Goal: Find specific page/section: Find specific page/section

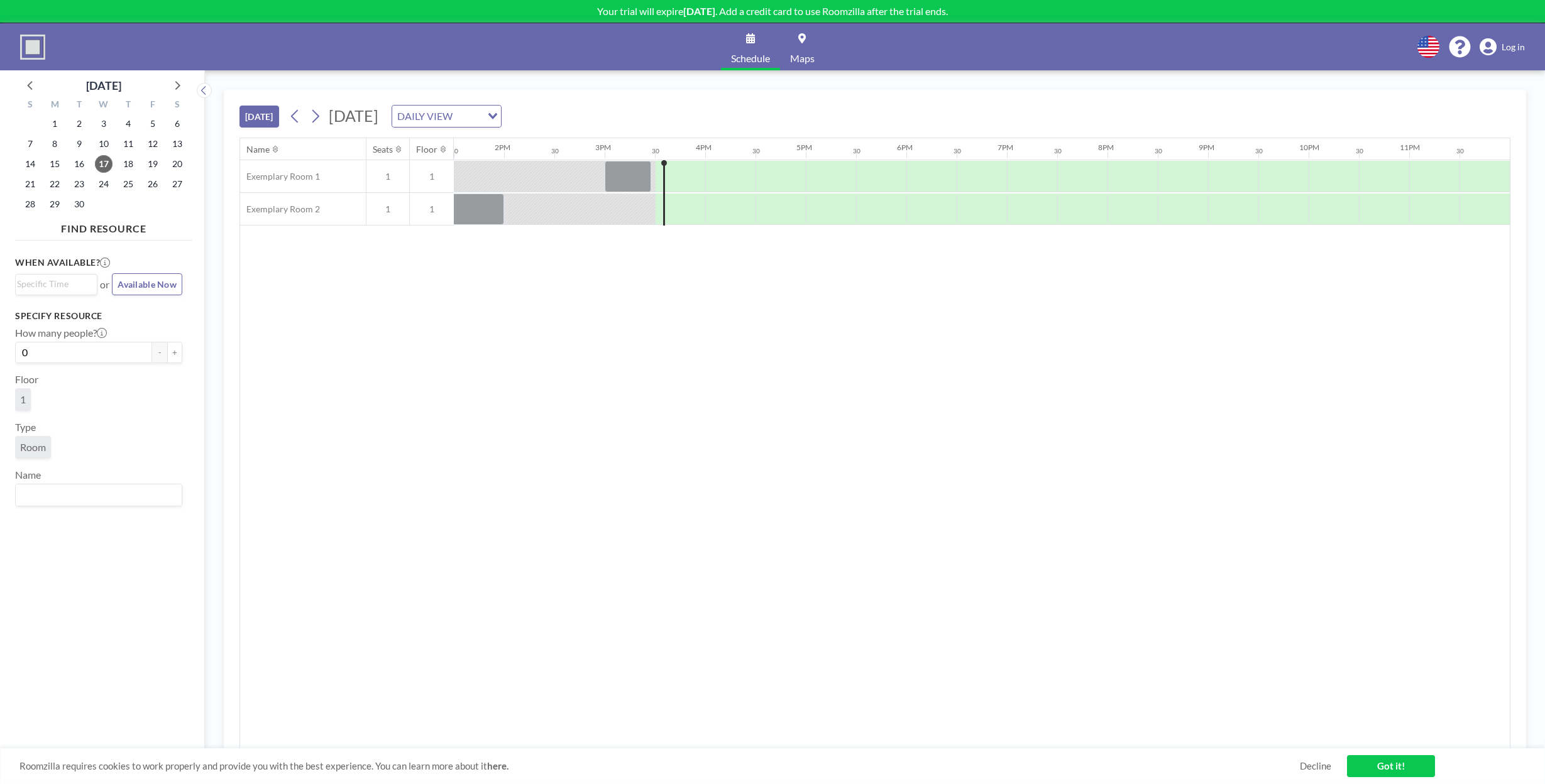
scroll to position [0, 1358]
click at [808, 36] on link "Maps" at bounding box center [802, 47] width 45 height 47
click at [799, 49] on link "Maps" at bounding box center [802, 47] width 45 height 47
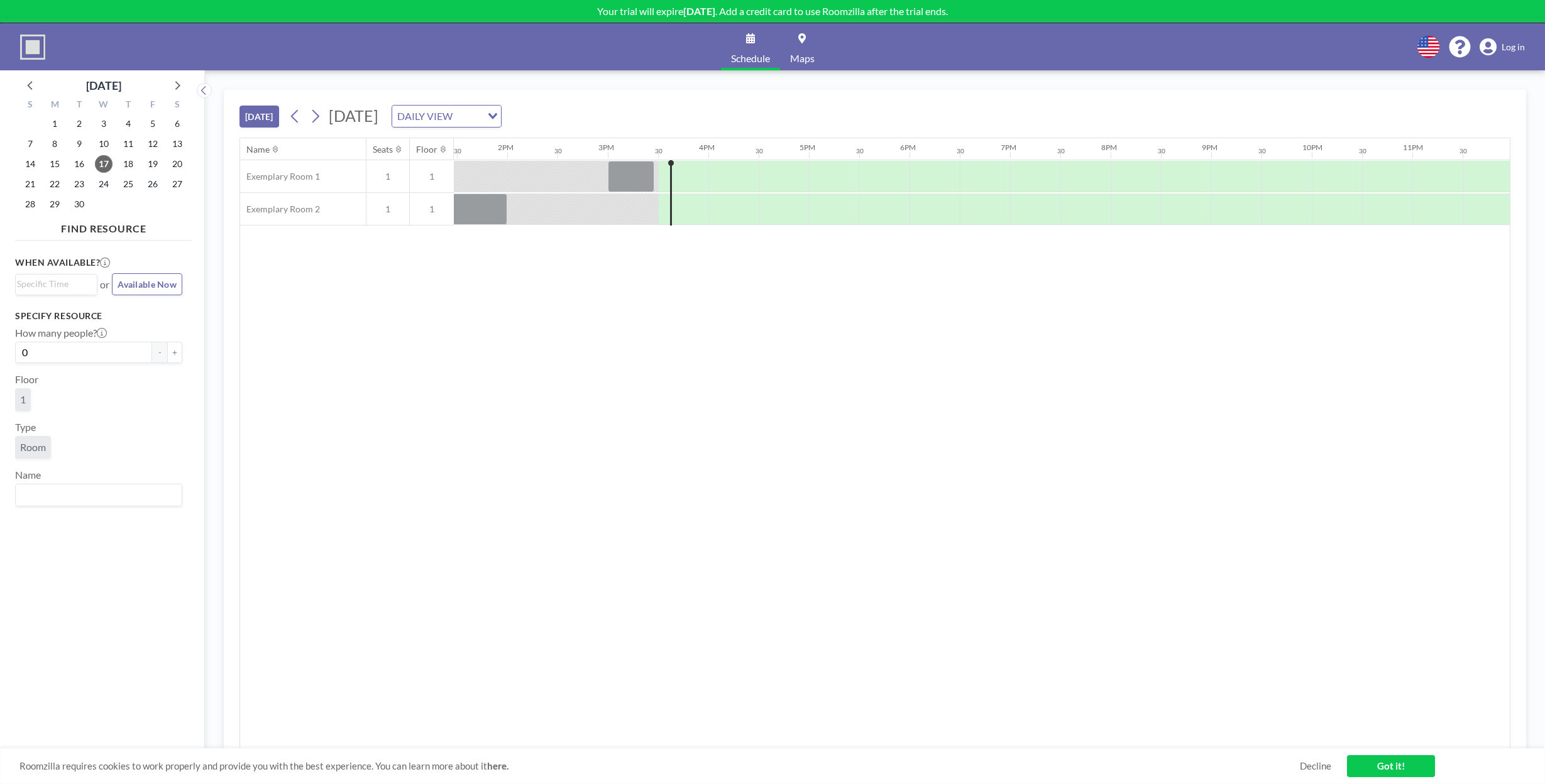
scroll to position [0, 1358]
drag, startPoint x: 0, startPoint y: 0, endPoint x: 647, endPoint y: 117, distance: 657.5
click at [485, 117] on input "Search for option" at bounding box center [439, 116] width 91 height 16
click at [635, 158] on li "WEEKLY VIEW" at bounding box center [624, 155] width 107 height 18
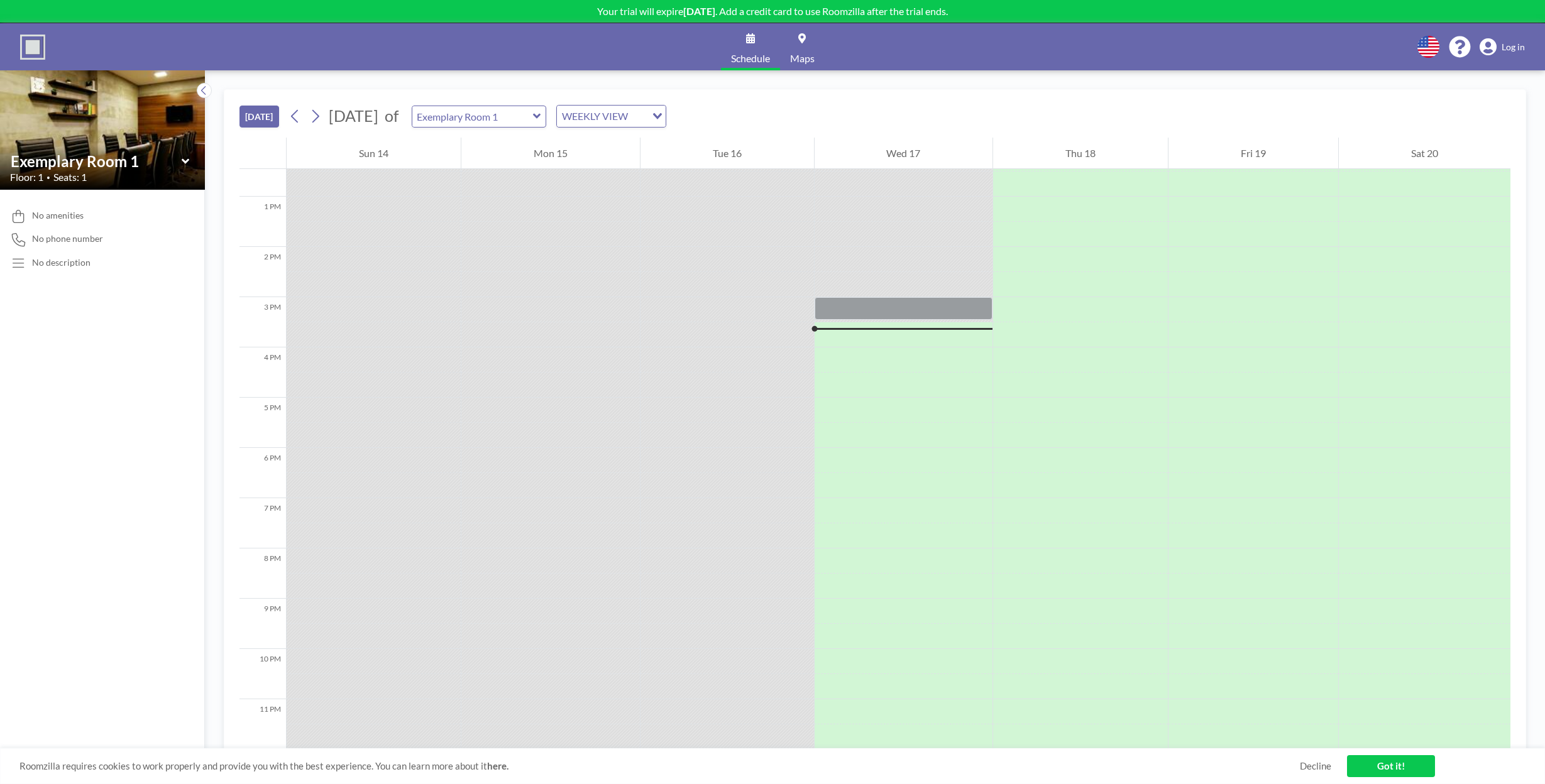
scroll to position [631, 0]
click at [189, 158] on icon at bounding box center [186, 161] width 8 height 13
type input "Exemplary Room 2"
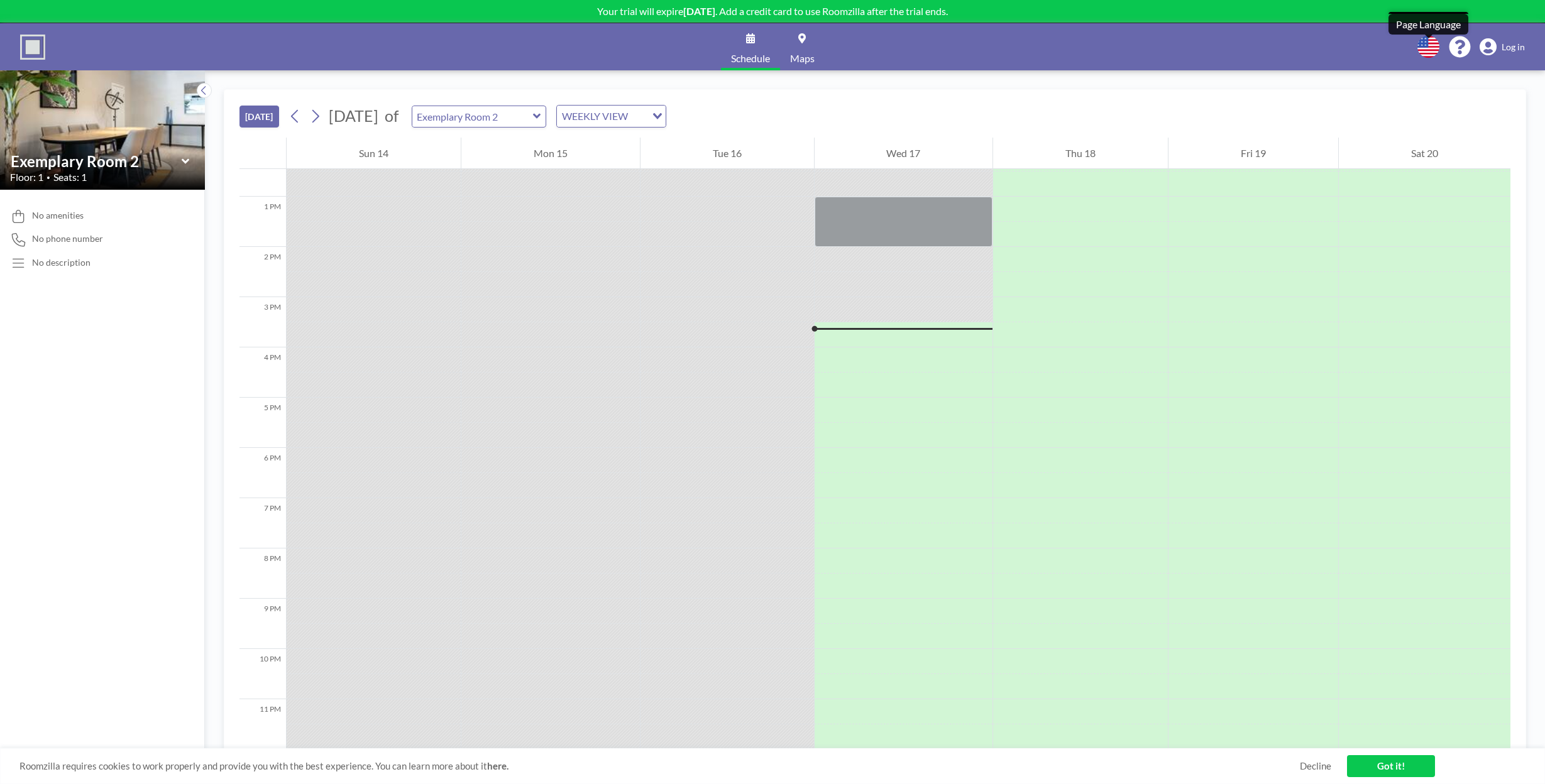
click at [1426, 49] on icon at bounding box center [1428, 47] width 22 height 22
click at [58, 367] on div at bounding box center [772, 392] width 1545 height 784
